Goal: Task Accomplishment & Management: Use online tool/utility

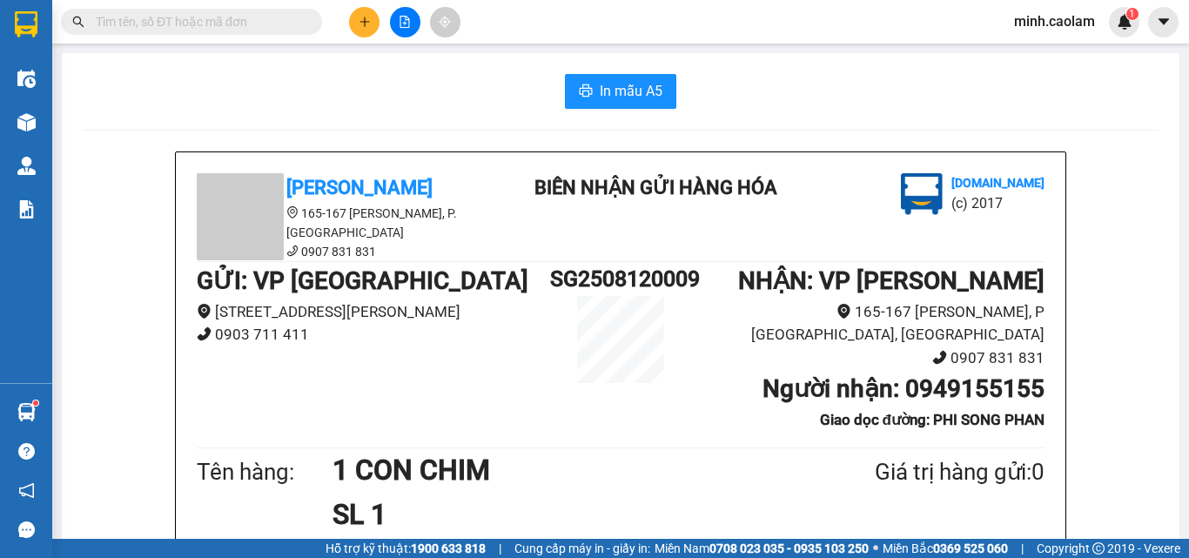
click at [1061, 18] on span "minh.caolam" at bounding box center [1054, 21] width 109 height 22
click at [1053, 60] on span "Đăng xuất" at bounding box center [1064, 53] width 73 height 19
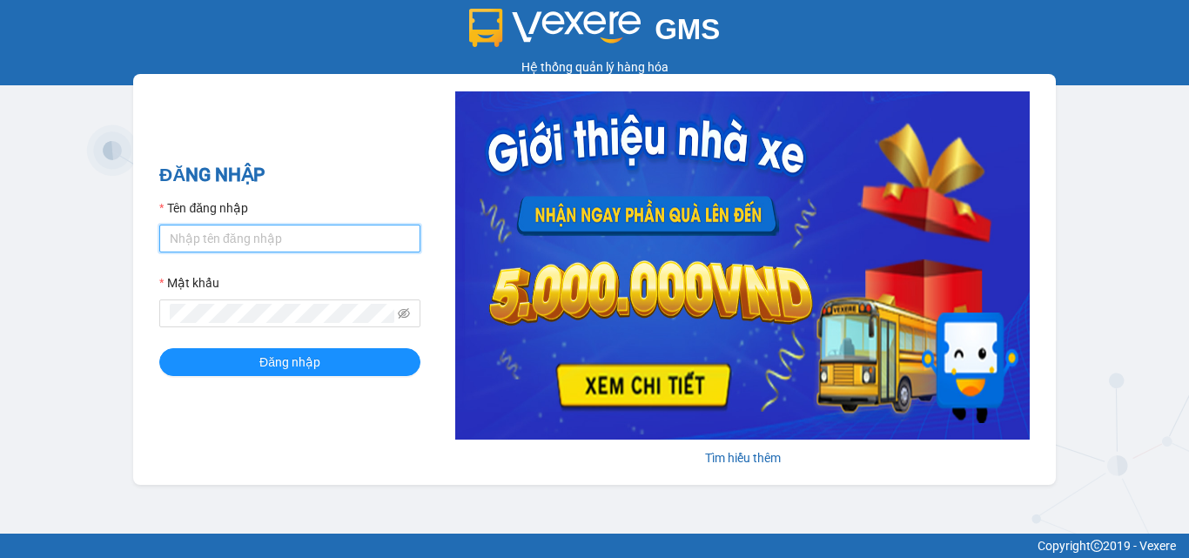
click at [261, 243] on input "Tên đăng nhập" at bounding box center [289, 239] width 261 height 28
type input "thanh.caolam"
click at [159, 348] on button "Đăng nhập" at bounding box center [289, 362] width 261 height 28
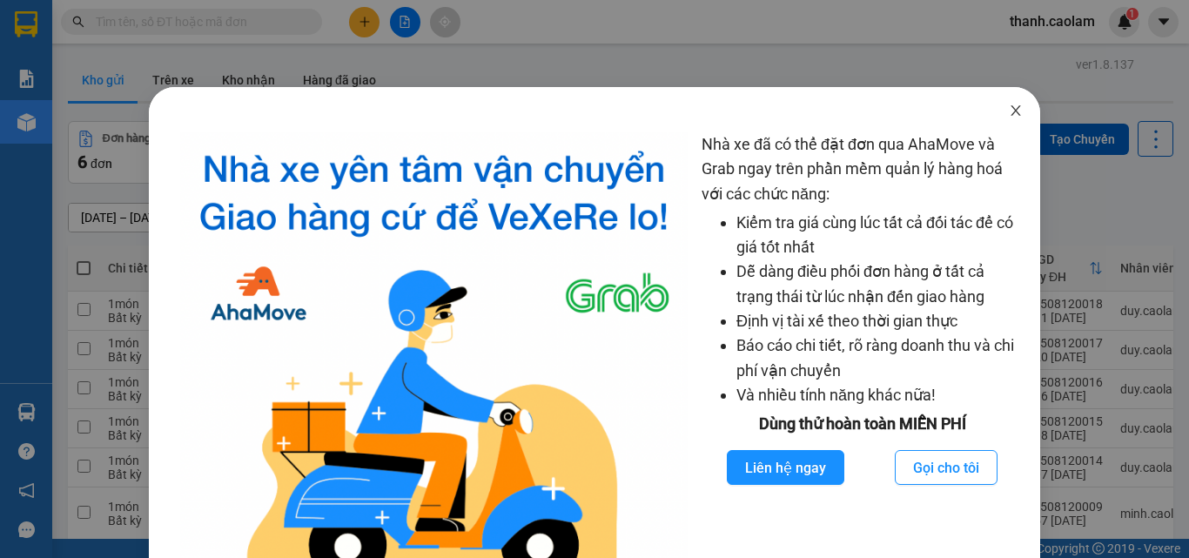
click at [1012, 107] on icon "close" at bounding box center [1016, 111] width 14 height 14
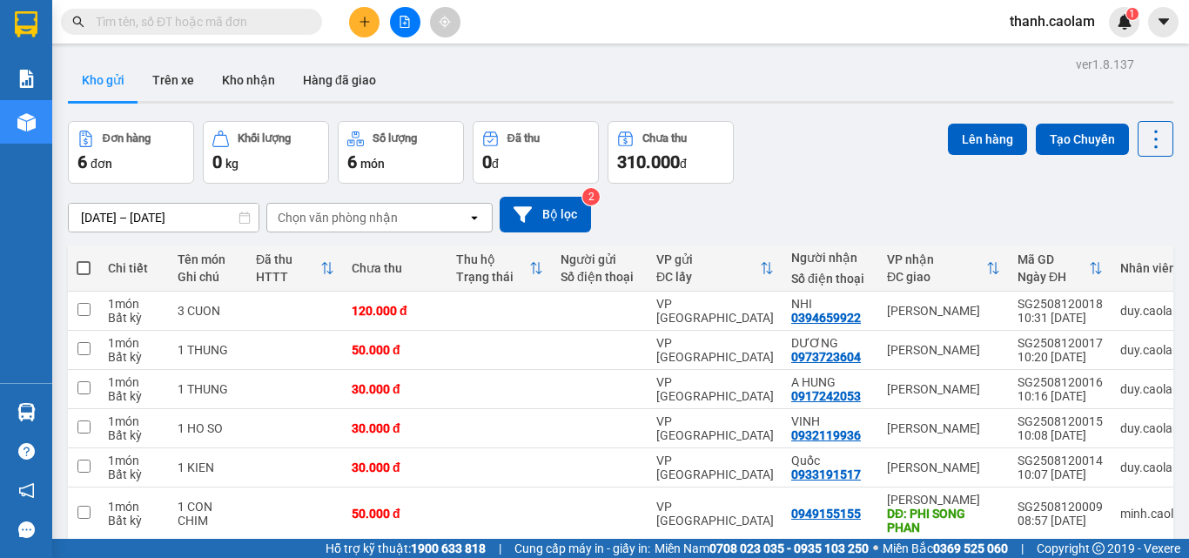
drag, startPoint x: 239, startPoint y: 17, endPoint x: 240, endPoint y: 33, distance: 15.8
click at [240, 17] on input "text" at bounding box center [198, 21] width 205 height 19
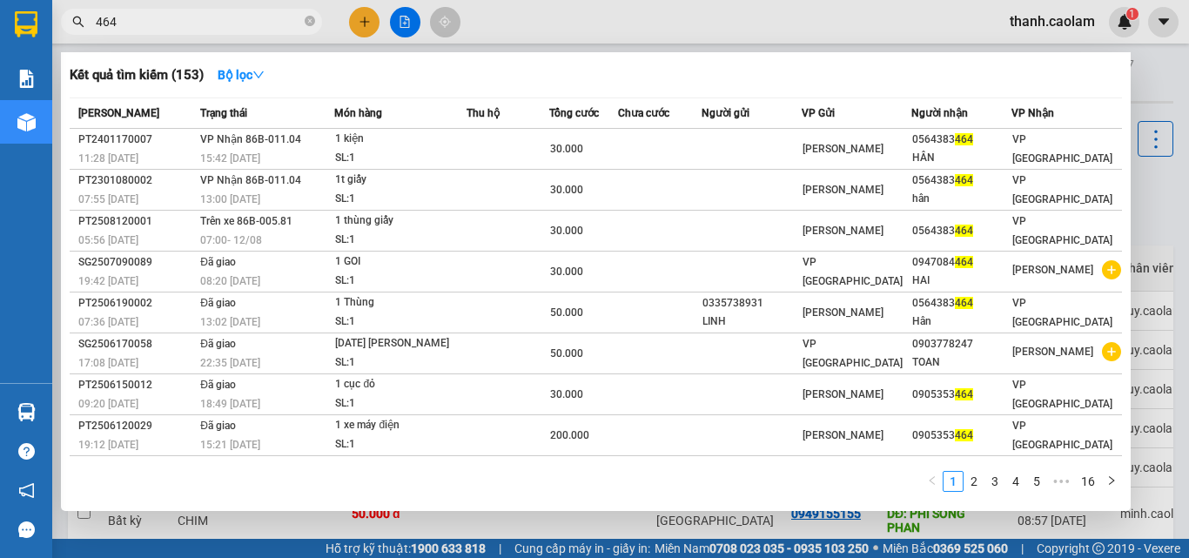
type input "464"
click at [324, 21] on div "464" at bounding box center [170, 22] width 340 height 26
drag, startPoint x: 306, startPoint y: 26, endPoint x: 315, endPoint y: 24, distance: 8.9
click at [309, 26] on icon "close-circle" at bounding box center [310, 21] width 10 height 10
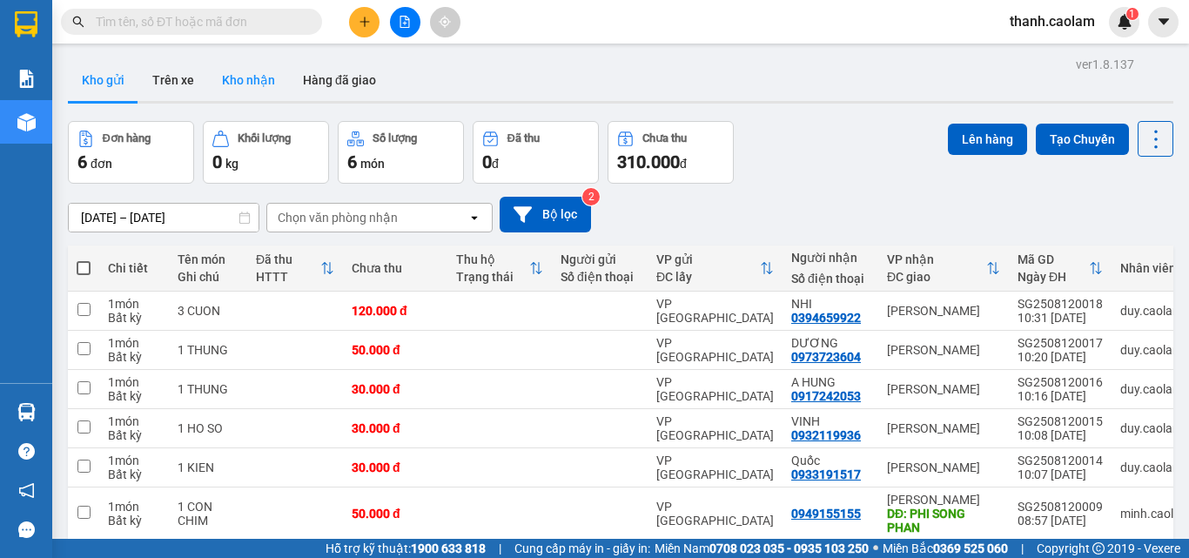
click at [247, 82] on button "Kho nhận" at bounding box center [248, 80] width 81 height 42
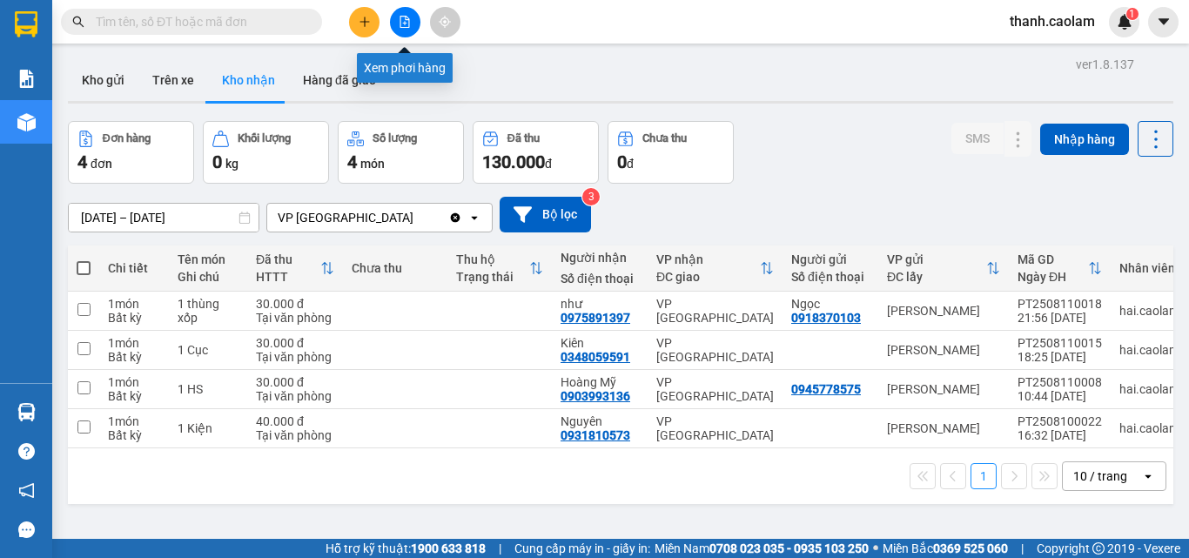
click at [399, 24] on icon "file-add" at bounding box center [405, 22] width 12 height 12
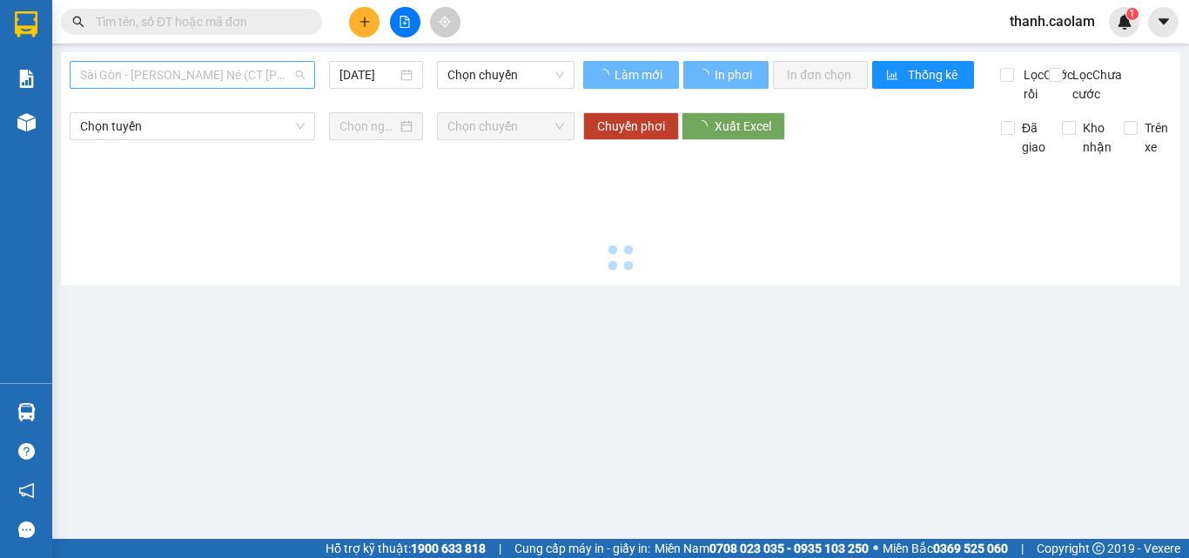
click at [248, 65] on span "Sài Gòn - [PERSON_NAME] Né (CT [PERSON_NAME])" at bounding box center [192, 75] width 225 height 26
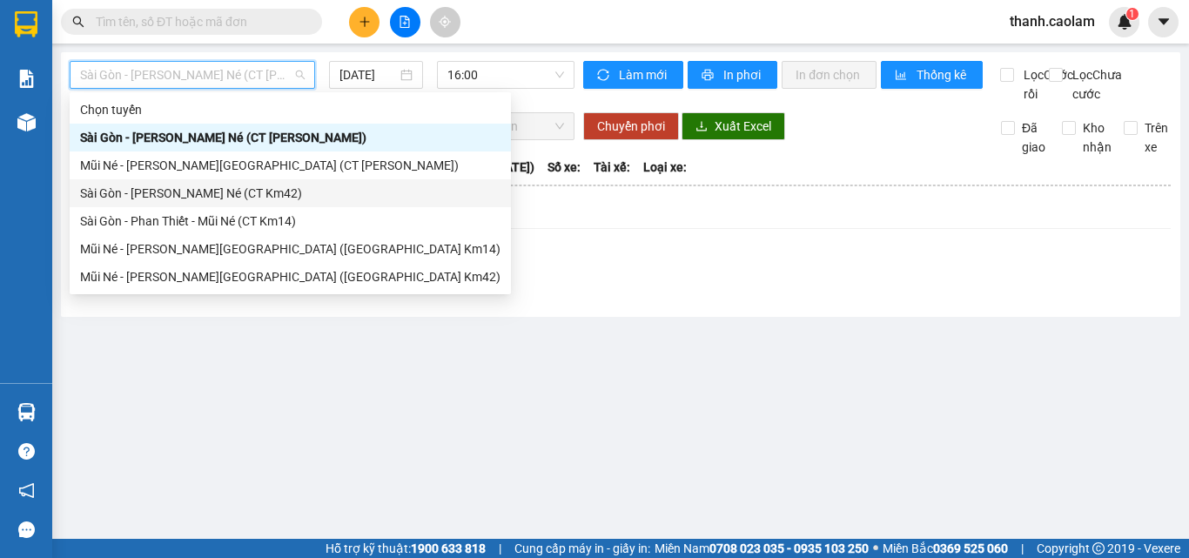
click at [279, 199] on div "Sài Gòn - [PERSON_NAME] Né (CT Km42)" at bounding box center [290, 193] width 421 height 19
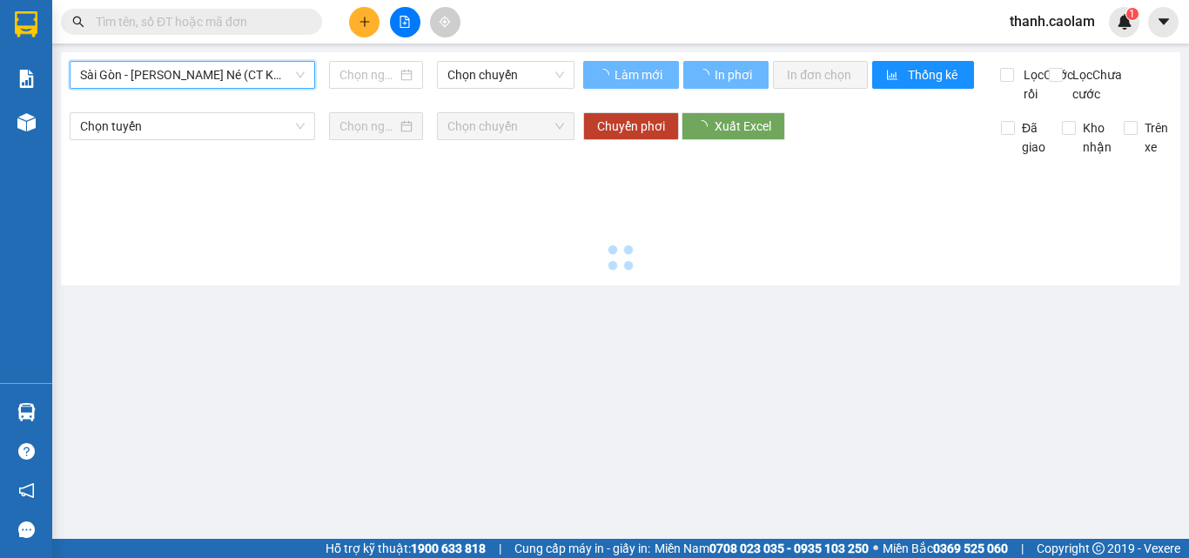
type input "[DATE]"
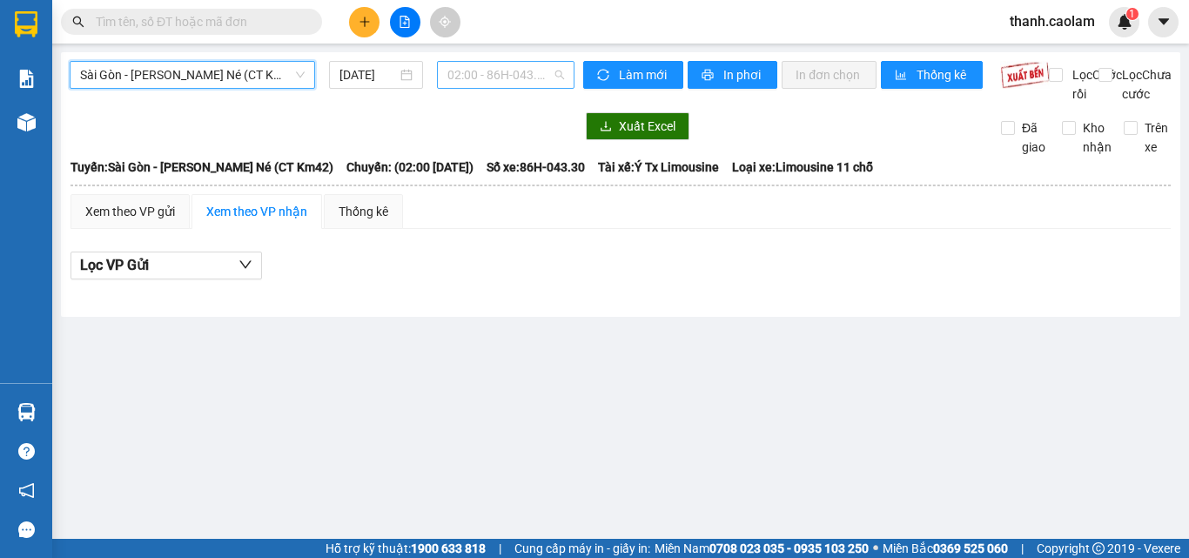
click at [486, 84] on span "02:00 - 86H-043.30" at bounding box center [505, 75] width 117 height 26
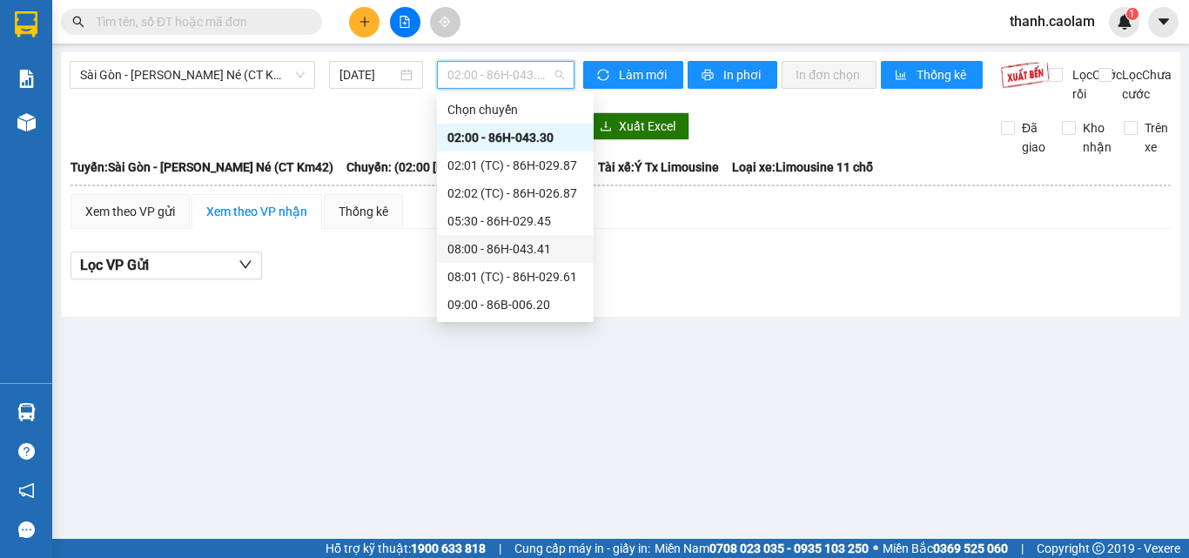
click at [537, 246] on div "08:00 - 86H-043.41" at bounding box center [515, 248] width 136 height 19
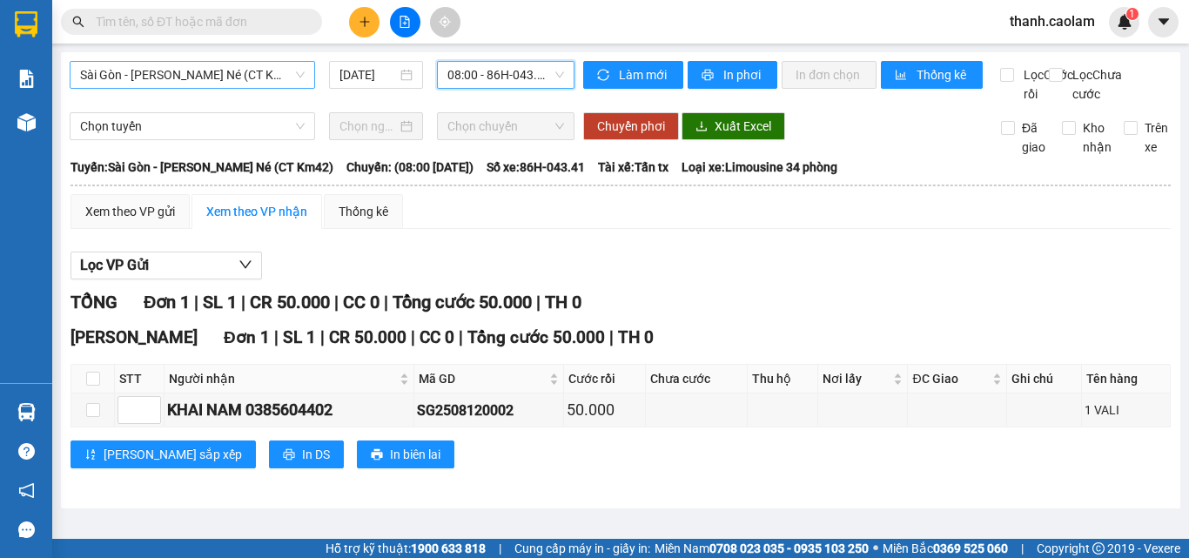
click at [244, 72] on span "Sài Gòn - [PERSON_NAME] Né (CT Km42)" at bounding box center [192, 75] width 225 height 26
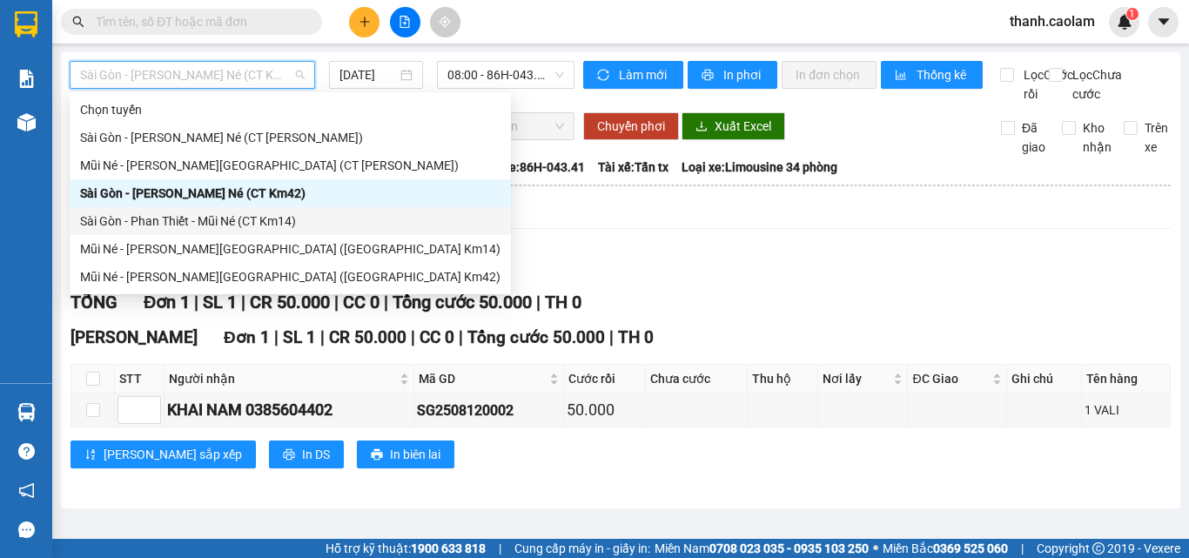
click at [286, 221] on div "Sài Gòn - Phan Thiết - Mũi Né (CT Km14)" at bounding box center [290, 221] width 421 height 19
type input "[DATE]"
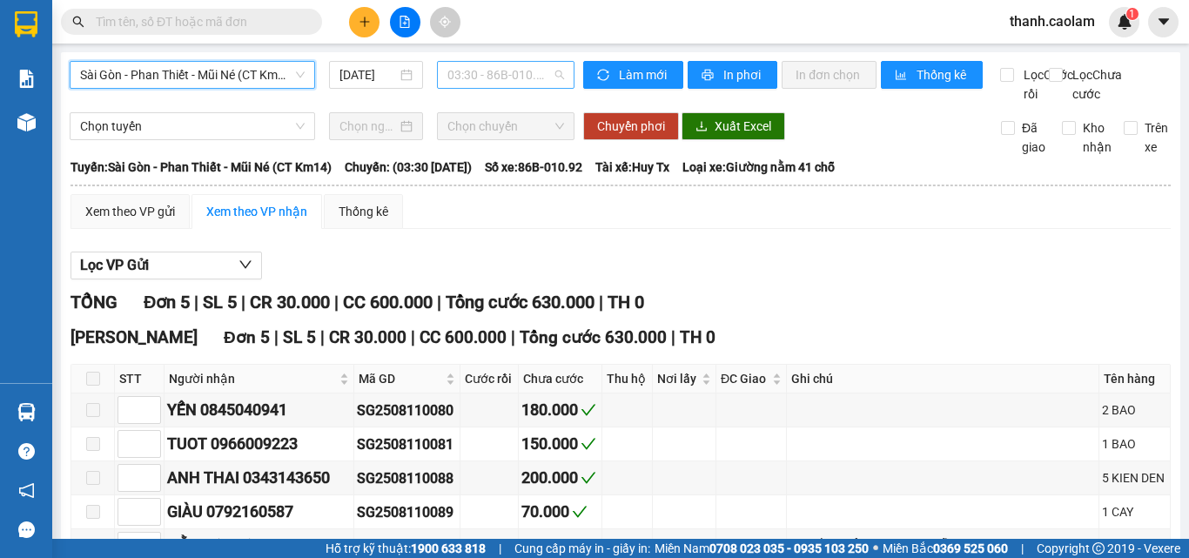
click at [506, 71] on span "03:30 - 86B-010.92" at bounding box center [505, 75] width 117 height 26
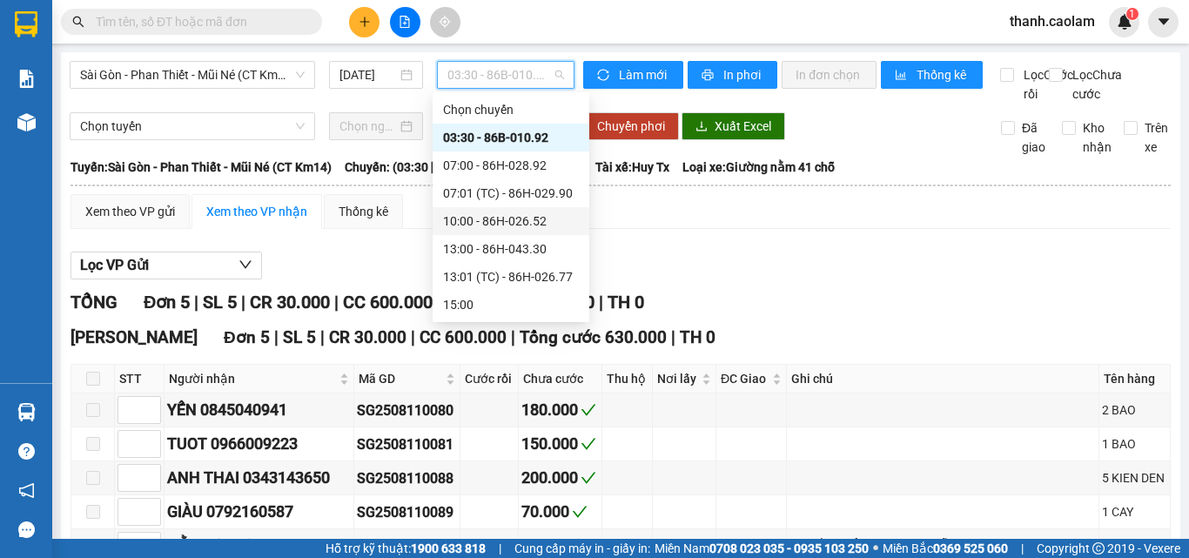
click at [548, 224] on div "10:00 - 86H-026.52" at bounding box center [511, 221] width 136 height 19
